Goal: Navigation & Orientation: Find specific page/section

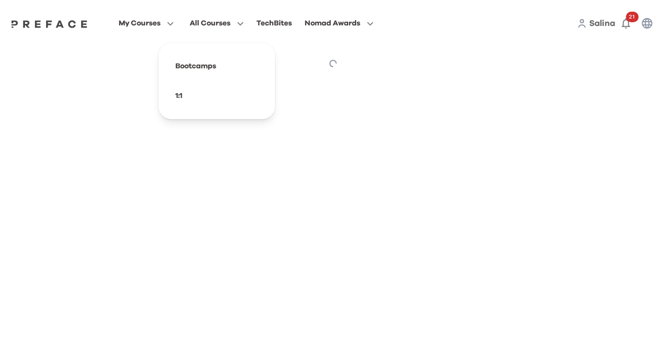
click at [216, 22] on span "All Courses" at bounding box center [210, 23] width 41 height 13
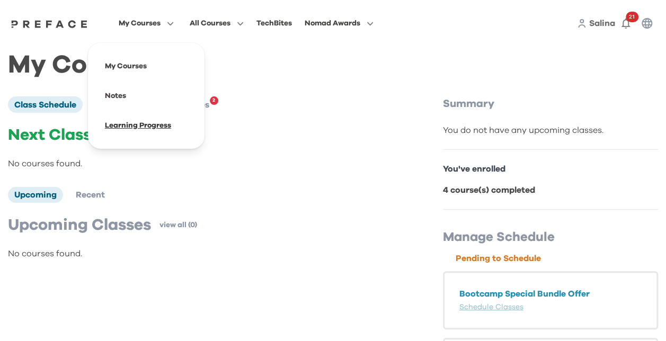
click at [142, 124] on span at bounding box center [146, 126] width 100 height 30
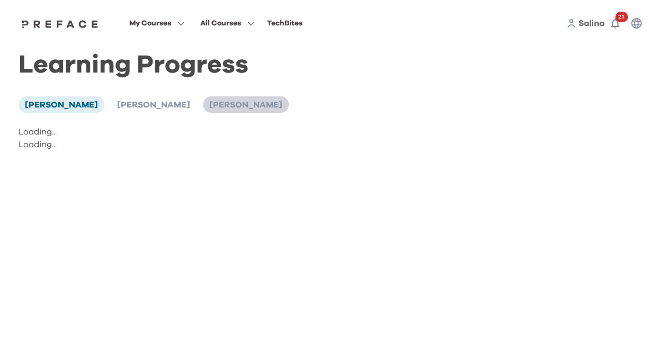
click at [209, 103] on span "Mervyn Chow" at bounding box center [245, 105] width 73 height 8
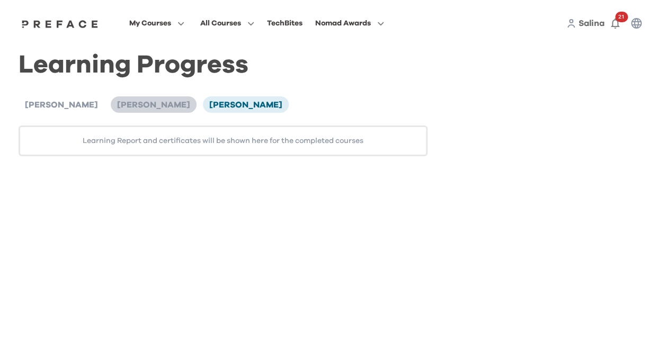
click at [131, 105] on span "Theodore Chow" at bounding box center [153, 105] width 73 height 8
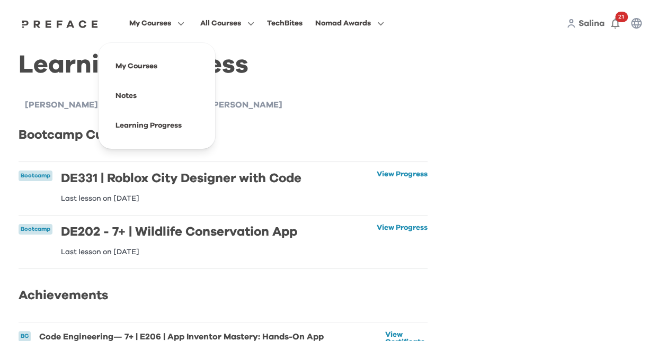
click at [153, 23] on span "My Courses" at bounding box center [150, 23] width 42 height 13
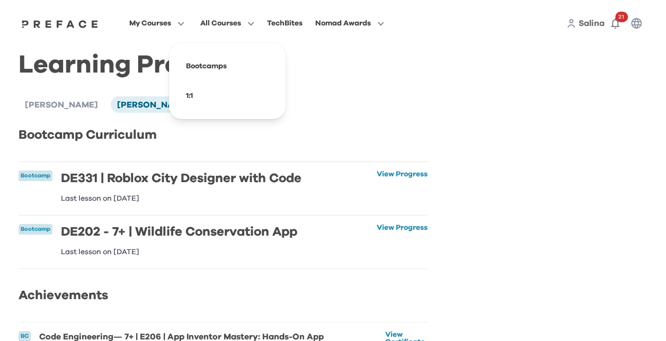
click at [222, 23] on span "All Courses" at bounding box center [220, 23] width 41 height 13
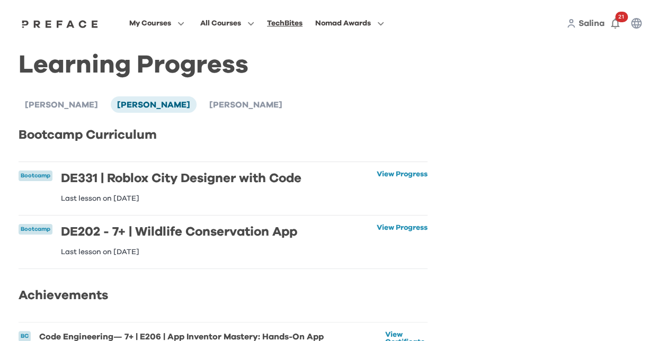
click at [276, 21] on div "TechBites" at bounding box center [285, 23] width 36 height 13
